Goal: Task Accomplishment & Management: Manage account settings

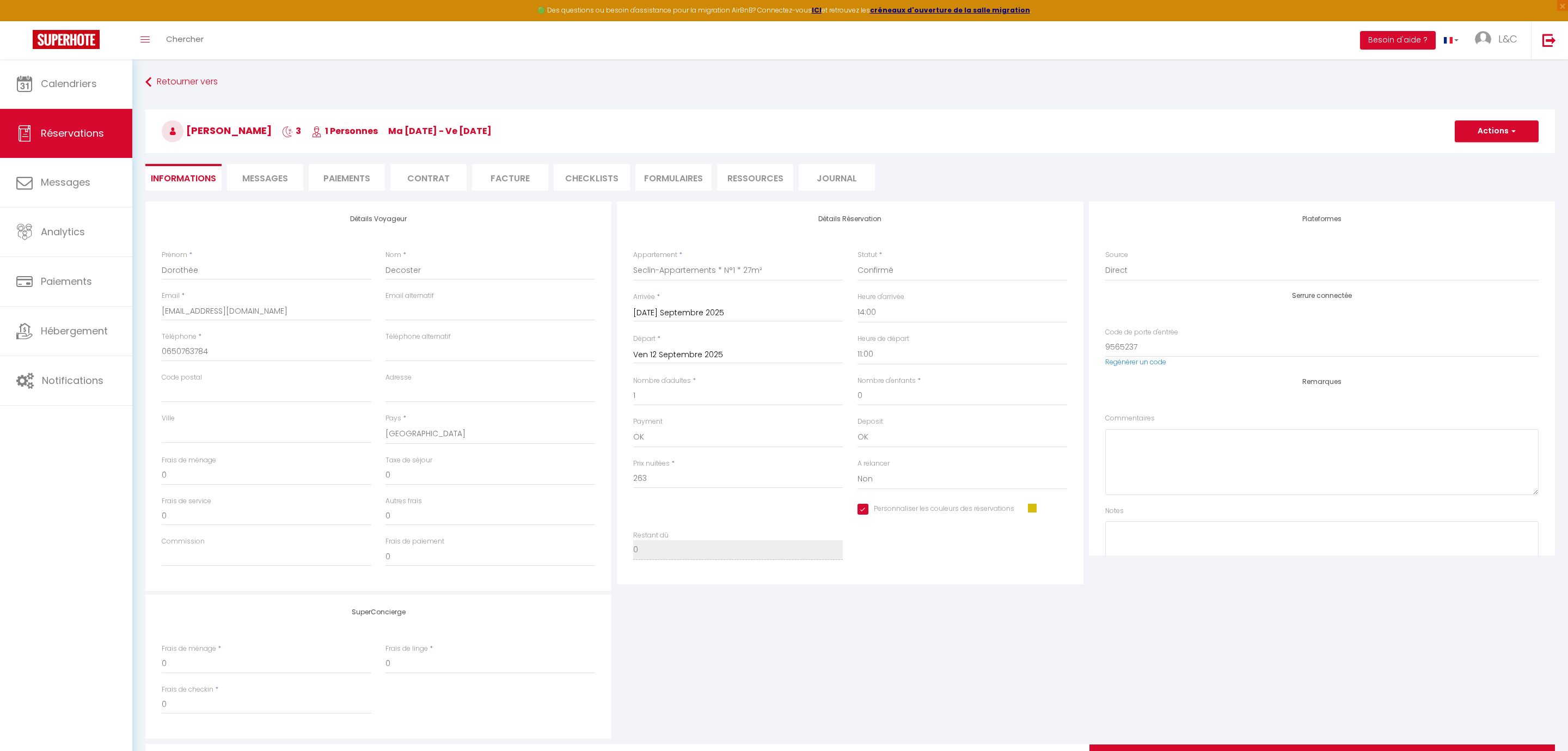
select select "14:00"
select select "11:00"
select select "0"
click at [58, 83] on span "Calendriers" at bounding box center [69, 84] width 56 height 14
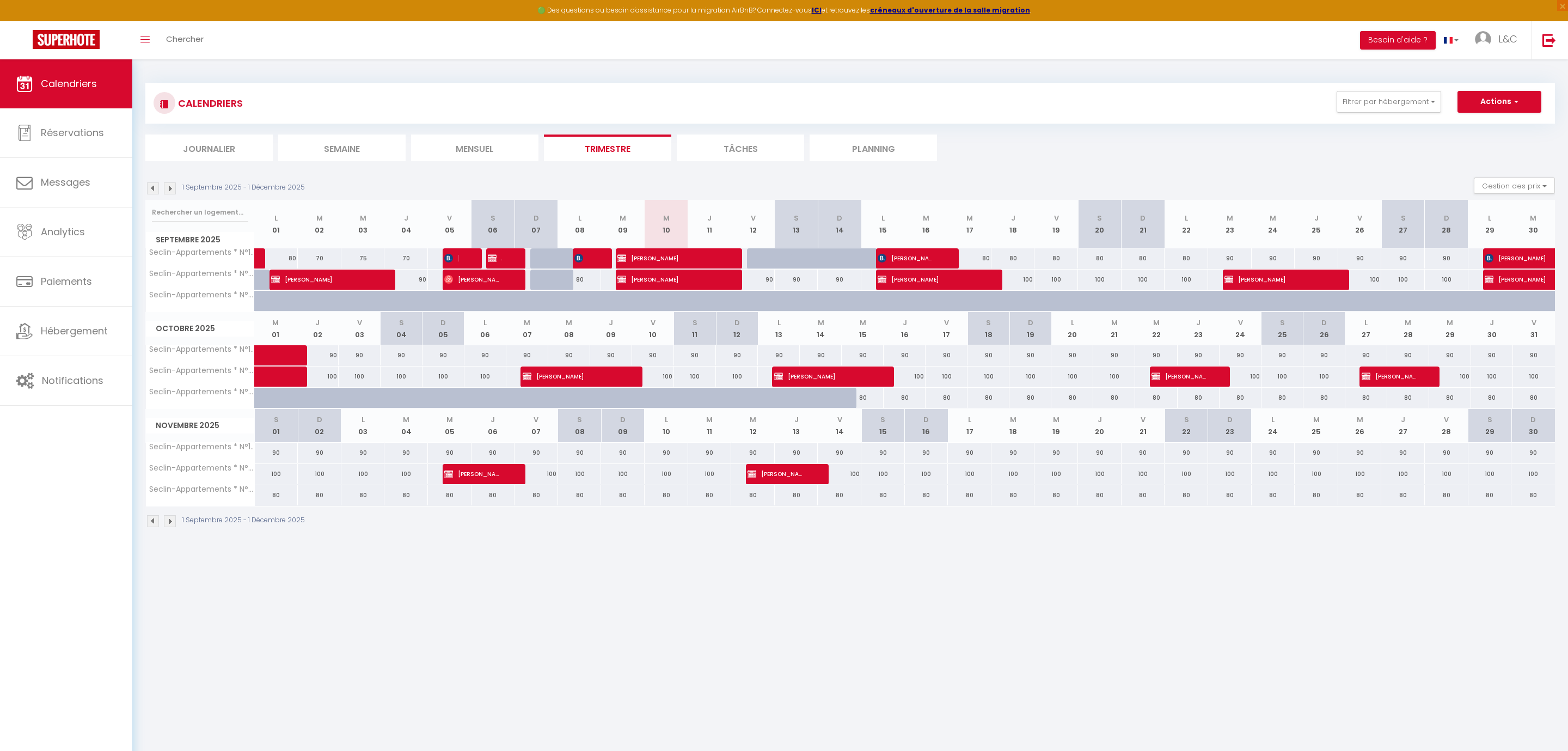
click at [884, 301] on div at bounding box center [899, 307] width 44 height 21
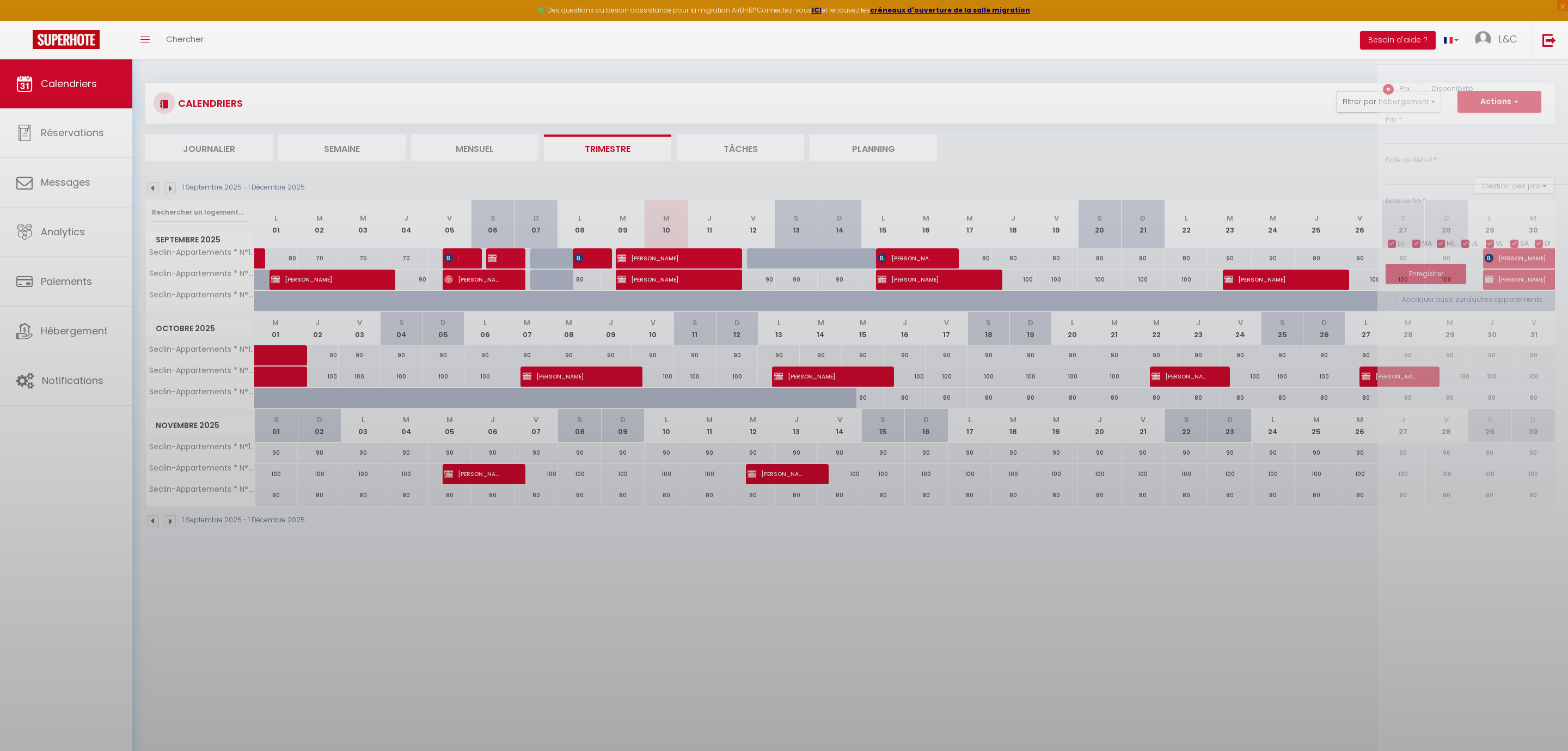
type input "80"
type input "Lun 15 Septembre 2025"
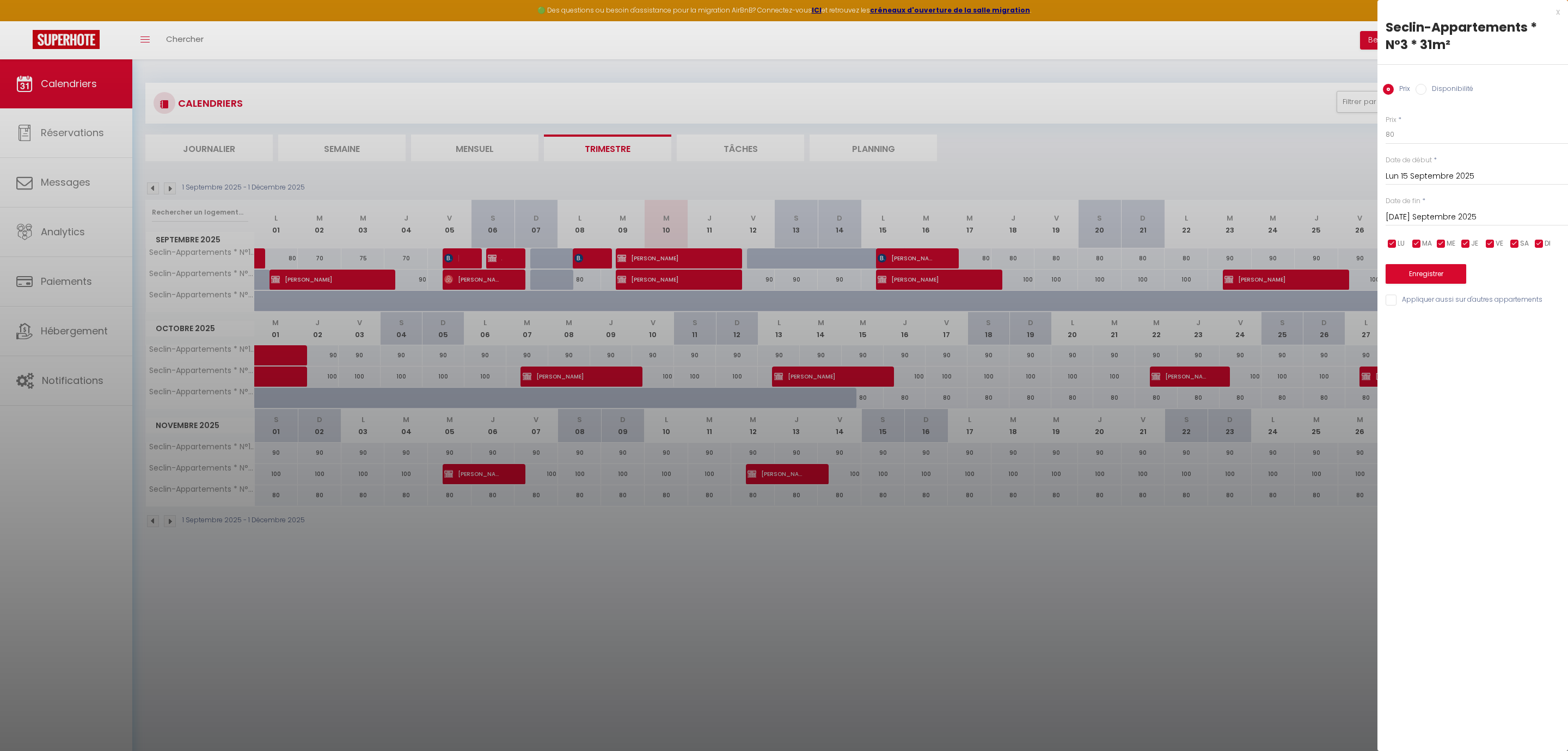
click at [1443, 217] on input "[DATE] Septembre 2025" at bounding box center [1476, 217] width 182 height 14
click at [1527, 236] on span ">" at bounding box center [1536, 236] width 24 height 22
click at [1473, 326] on span "15" at bounding box center [1467, 323] width 24 height 22
type input "Mer 15 Octobre 2025"
click at [1428, 87] on label "Disponibilité" at bounding box center [1449, 90] width 47 height 12
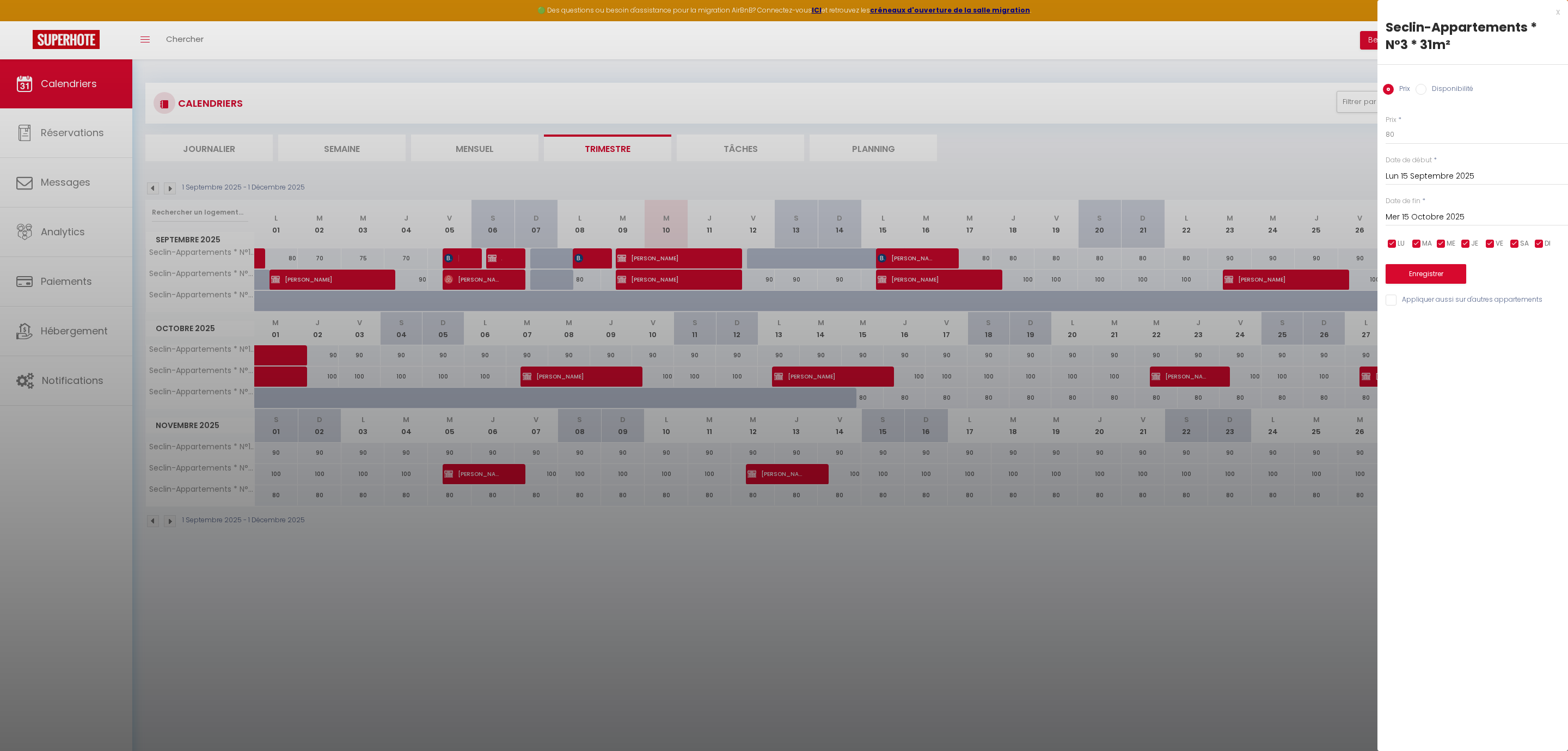
click at [1426, 87] on input "Disponibilité" at bounding box center [1421, 89] width 10 height 10
radio input "true"
radio input "false"
click at [1435, 276] on button "Enregistrer" at bounding box center [1426, 275] width 80 height 19
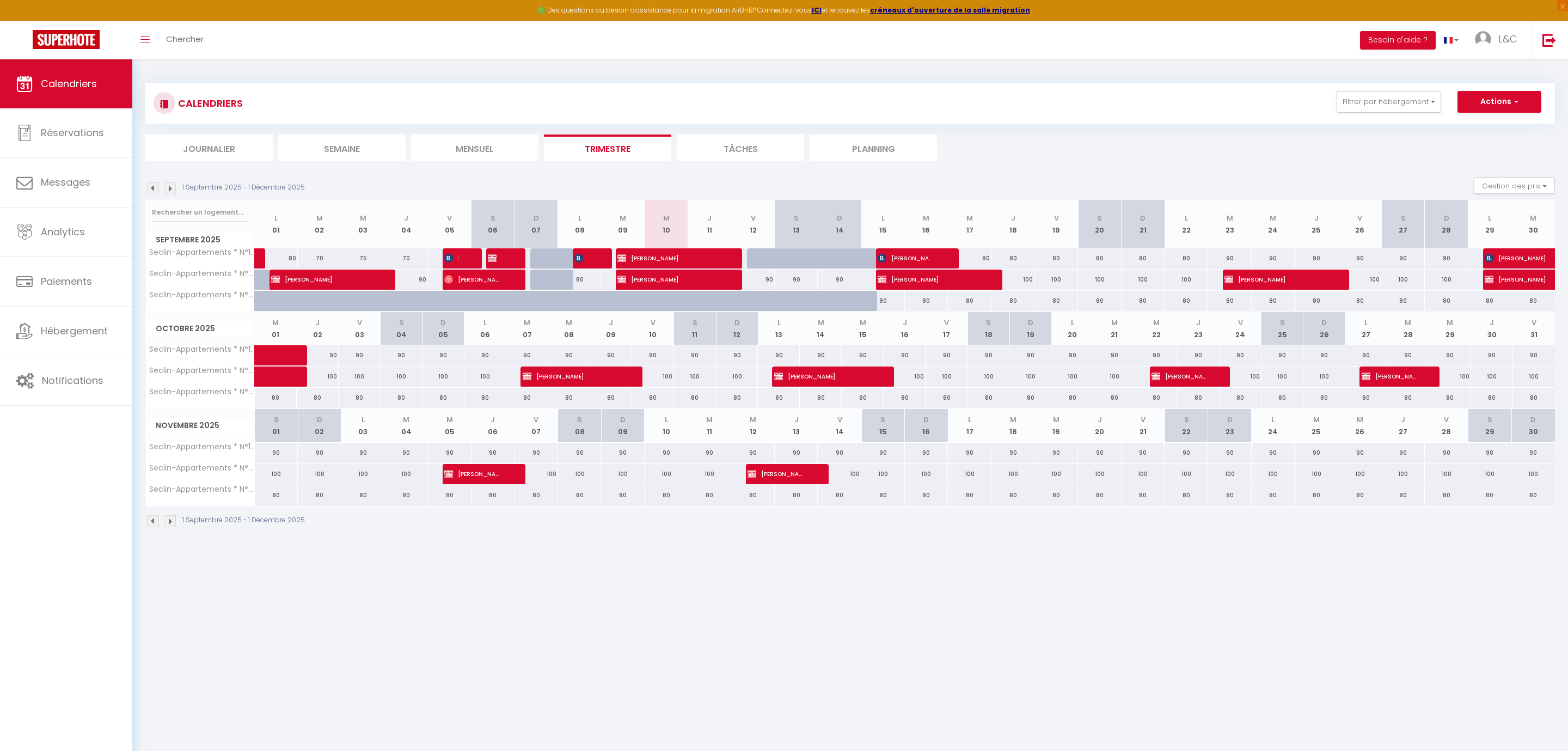
click at [985, 258] on div "80" at bounding box center [970, 258] width 44 height 20
type input "80"
select select "1"
type input "Mer 17 Septembre 2025"
type input "Jeu 18 Septembre 2025"
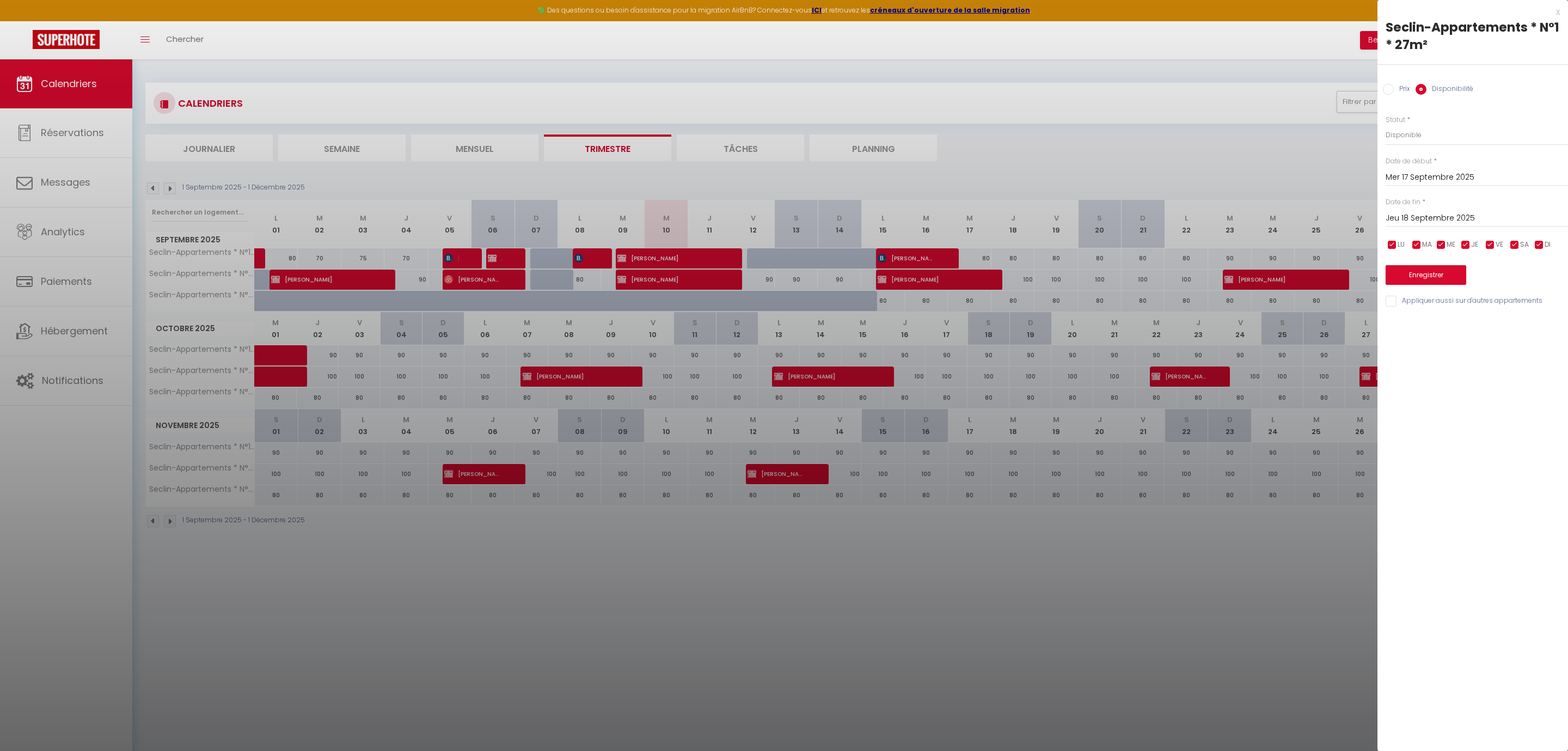
click at [1391, 91] on input "Prix" at bounding box center [1388, 89] width 10 height 10
radio input "true"
radio input "false"
drag, startPoint x: 1404, startPoint y: 135, endPoint x: 1329, endPoint y: 139, distance: 75.1
click at [1386, 139] on input "80" at bounding box center [1476, 134] width 182 height 19
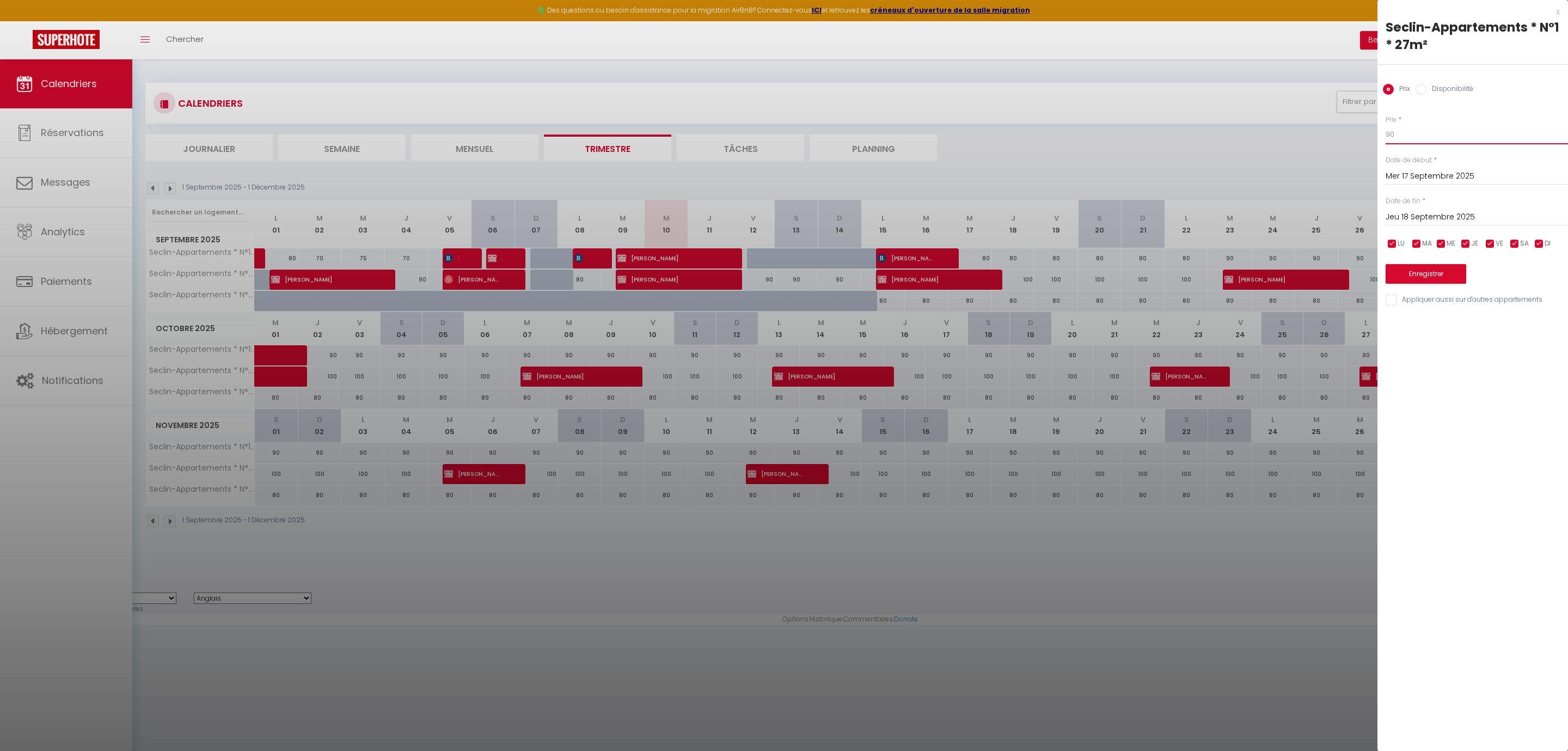
type input "90"
click at [1424, 215] on input "Jeu 18 Septembre 2025" at bounding box center [1476, 217] width 182 height 14
click at [1447, 350] on span "23" at bounding box center [1443, 345] width 24 height 22
type input "[DATE] Septembre 2025"
click at [1441, 274] on button "Enregistrer" at bounding box center [1426, 274] width 80 height 19
